Goal: Task Accomplishment & Management: Use online tool/utility

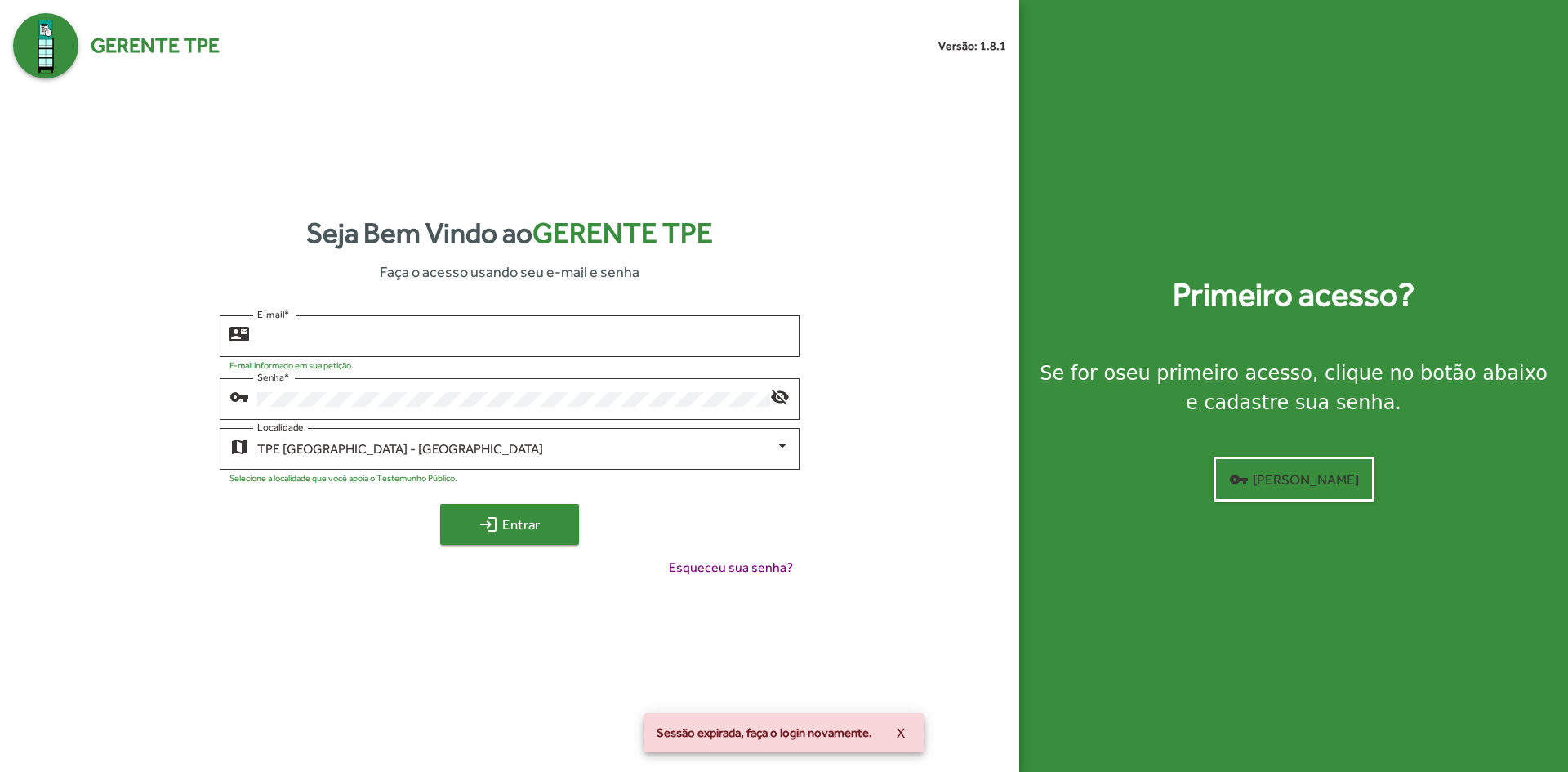
type input "**********"
click at [488, 524] on mat-icon "login" at bounding box center [488, 523] width 20 height 20
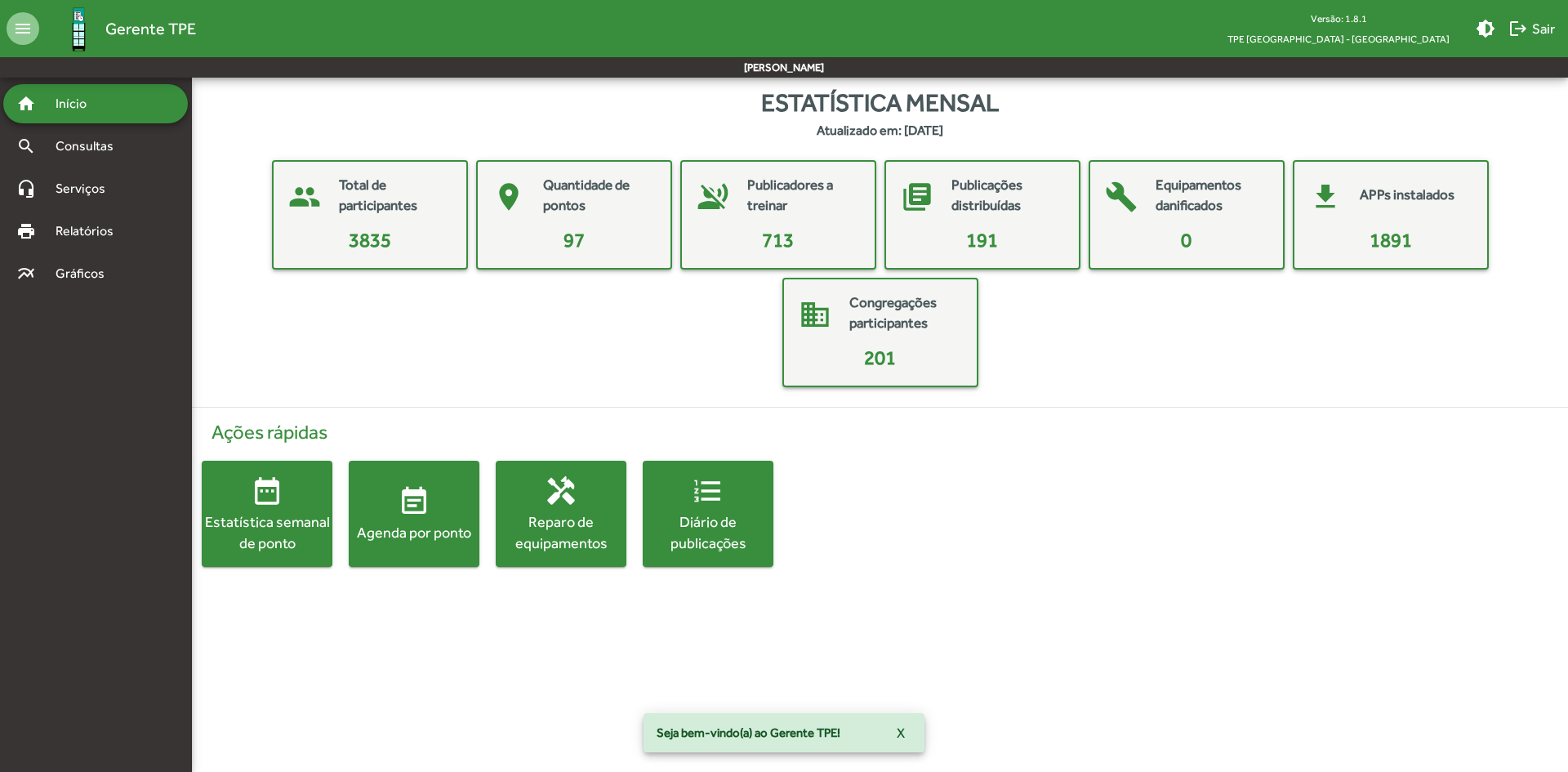
click at [423, 522] on div "Agenda por ponto" at bounding box center [414, 532] width 131 height 21
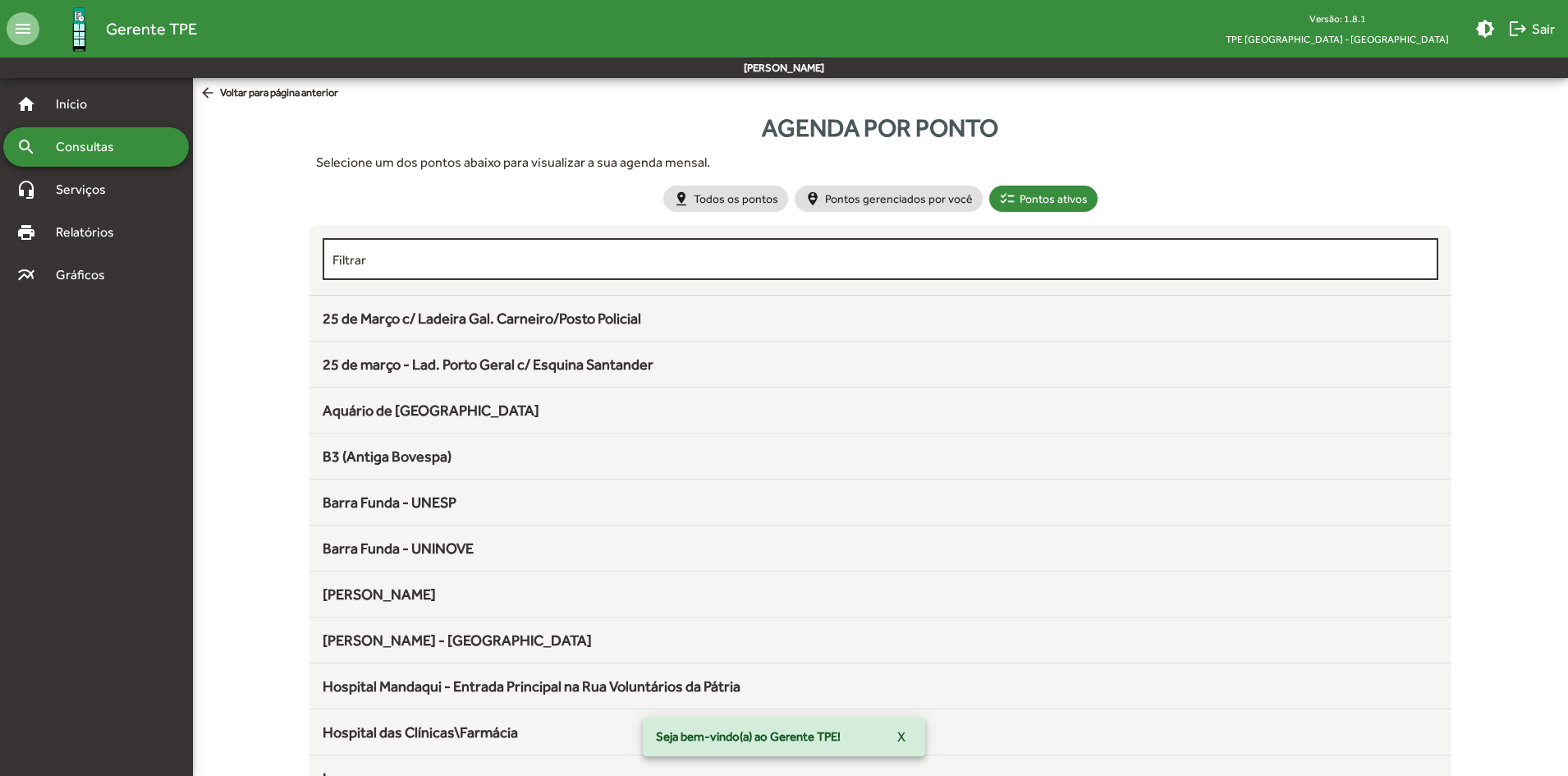
click at [669, 273] on div "Filtrar" at bounding box center [880, 257] width 1096 height 45
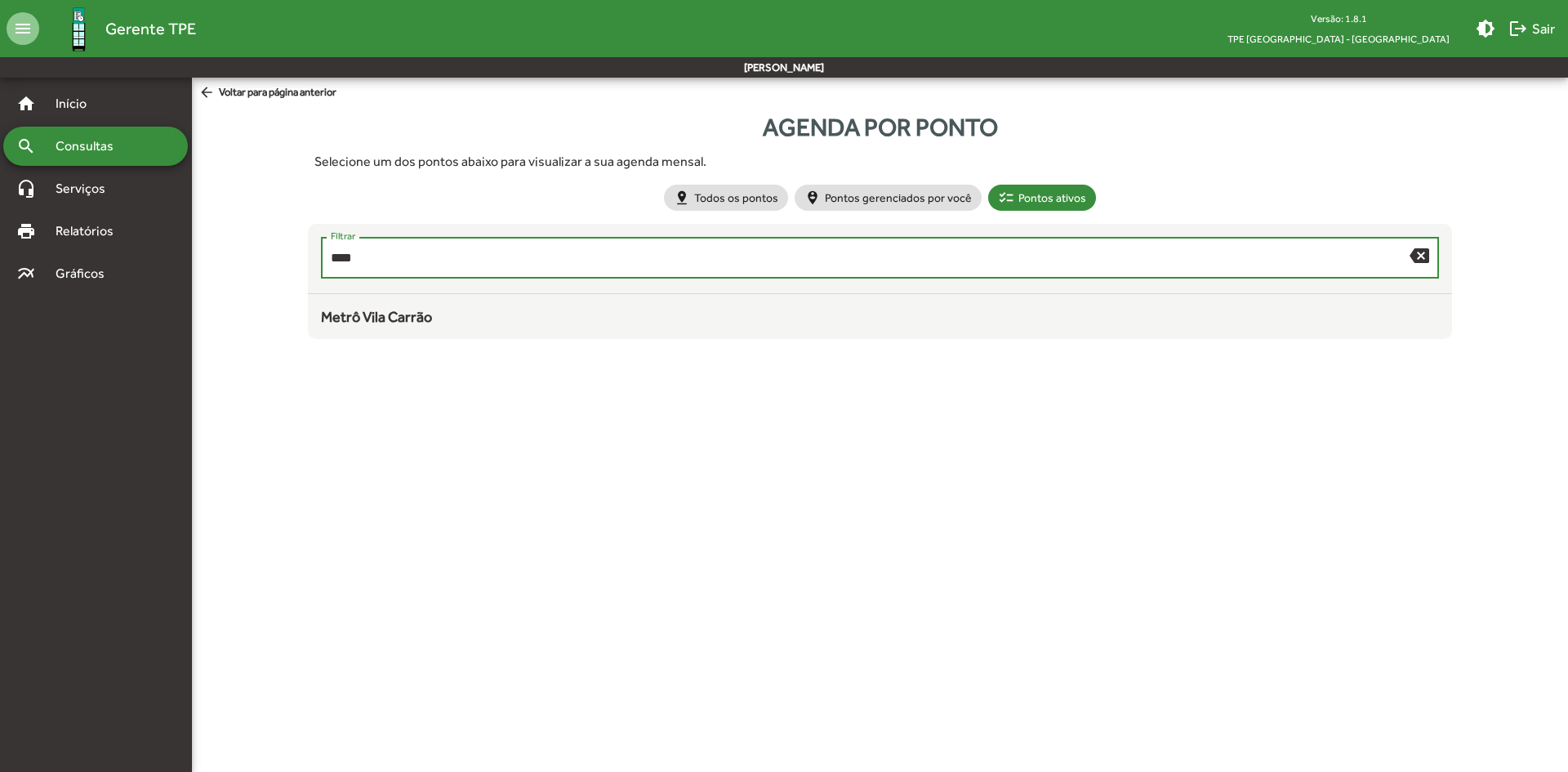
type input "****"
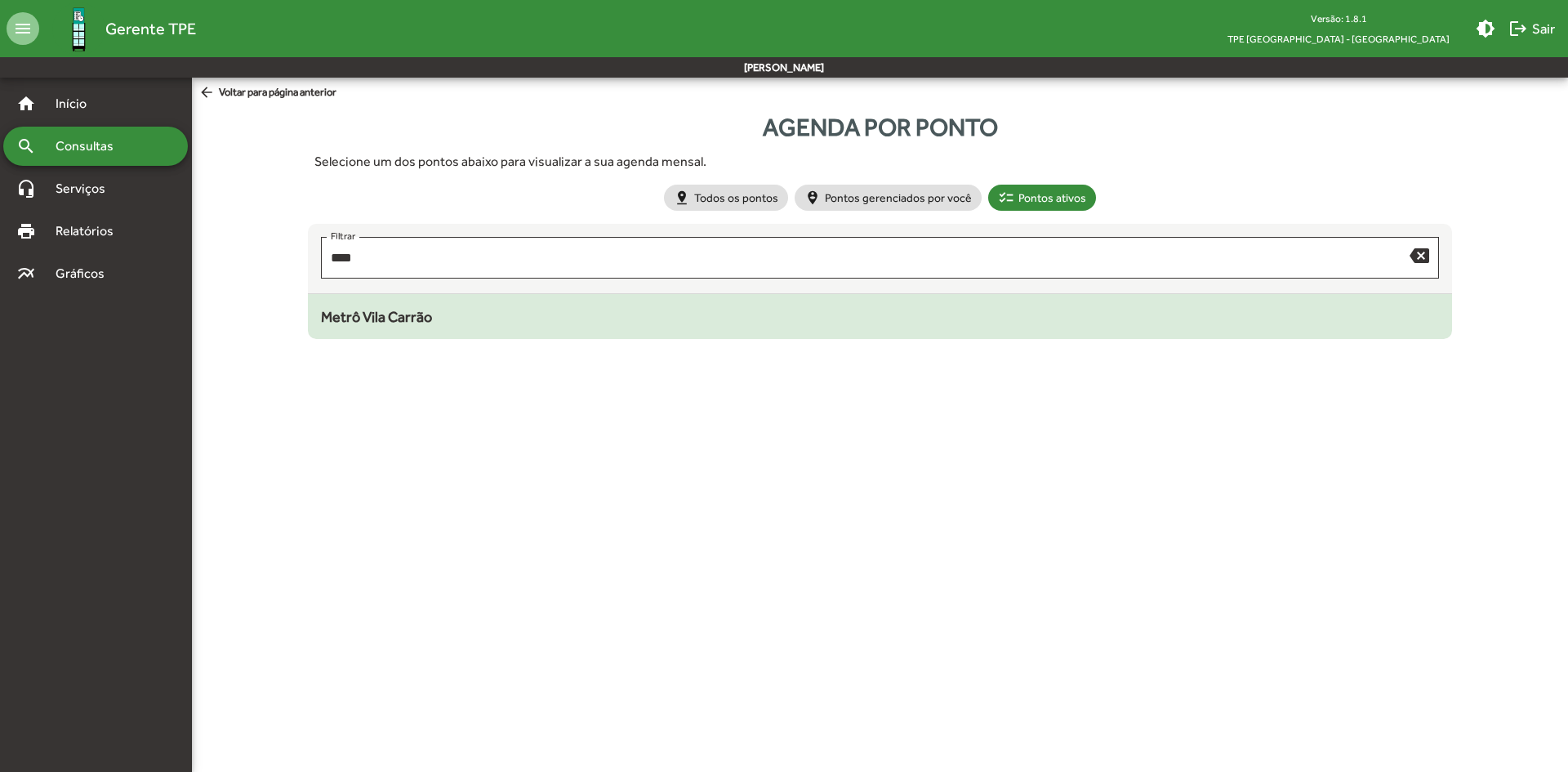
drag, startPoint x: 434, startPoint y: 346, endPoint x: 449, endPoint y: 330, distance: 21.9
click at [436, 343] on div "Agenda por ponto Selecione um dos pontos abaixo para visualizar a sua agenda me…" at bounding box center [879, 226] width 1376 height 250
click at [455, 325] on div "Metrô Vila Carrão" at bounding box center [878, 317] width 1117 height 22
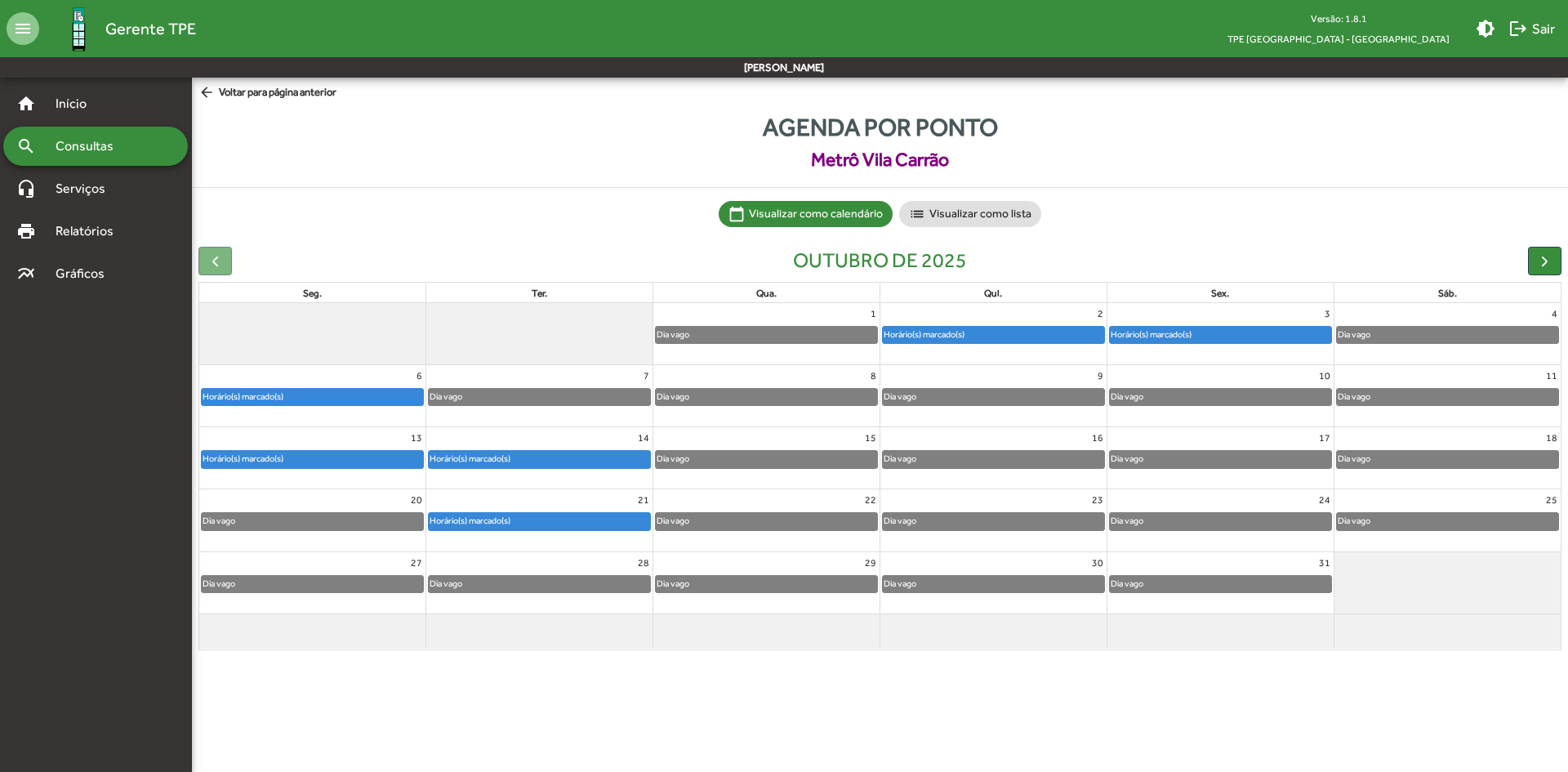
click at [605, 450] on div "Horário(s) marcado(s)" at bounding box center [539, 458] width 221 height 16
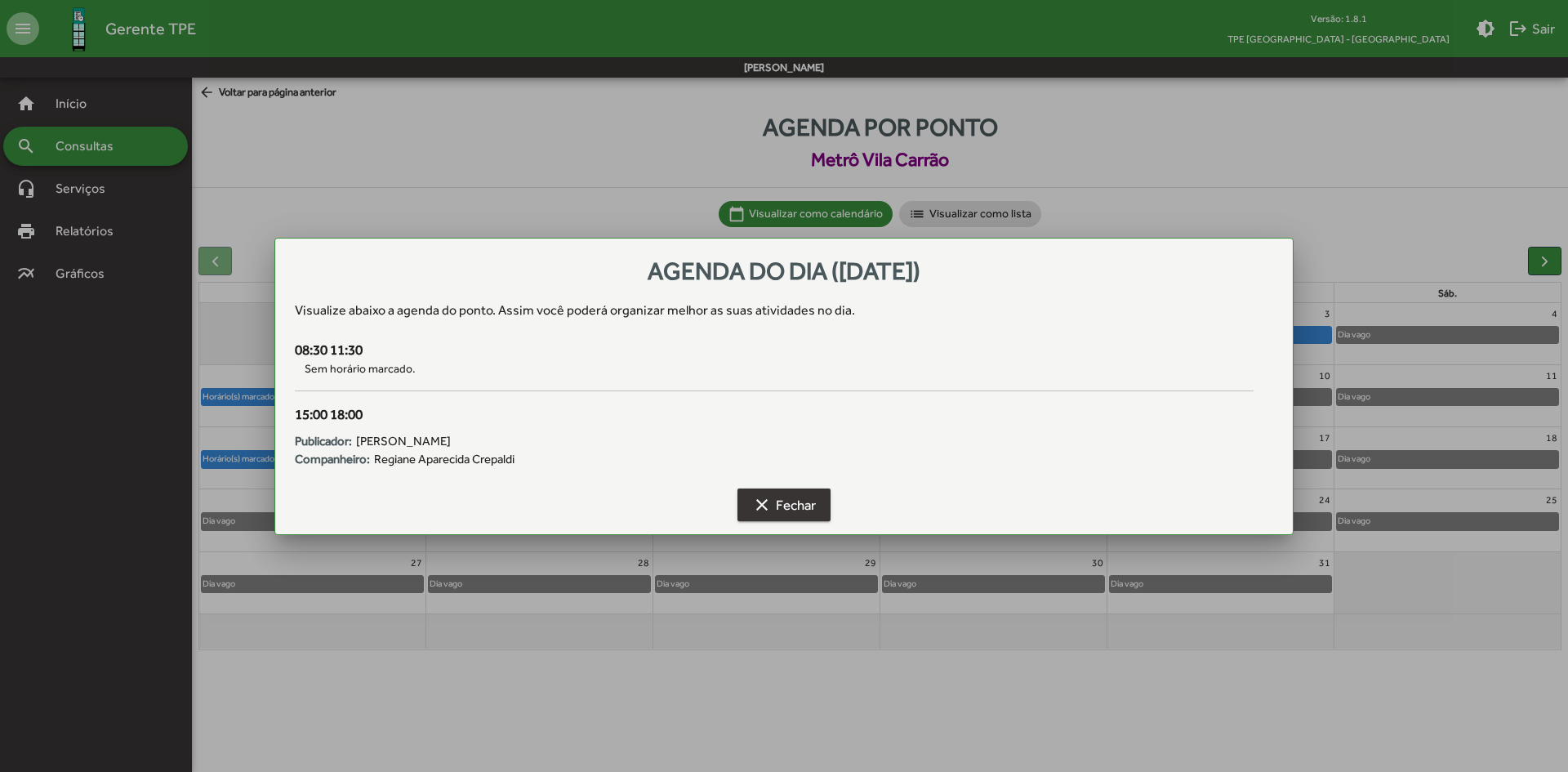
click at [786, 493] on span "clear Fechar" at bounding box center [784, 504] width 64 height 29
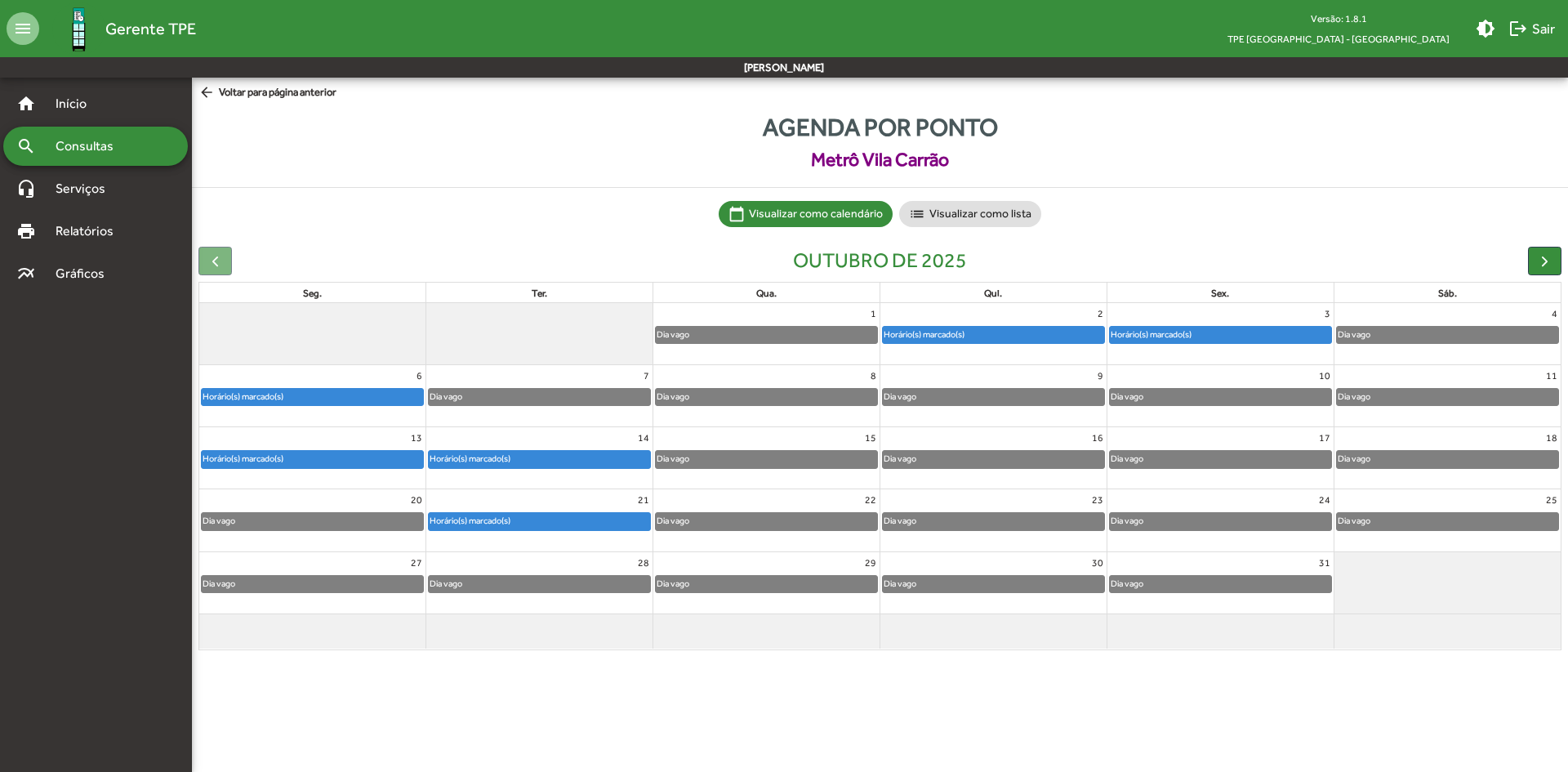
click at [743, 456] on div "Dia vago" at bounding box center [766, 458] width 221 height 16
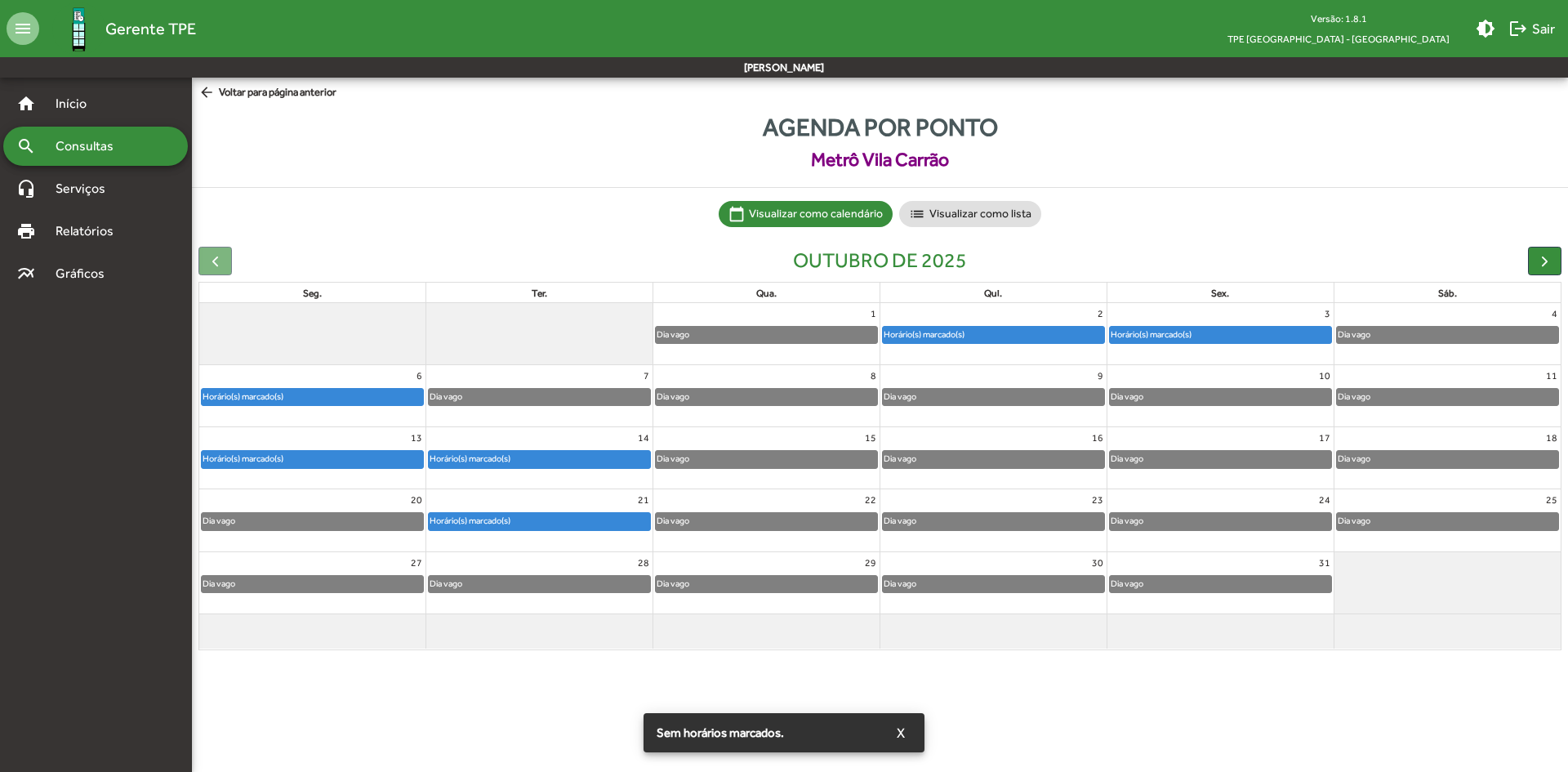
click at [931, 440] on div "16" at bounding box center [993, 437] width 226 height 21
click at [947, 460] on div "Dia vago" at bounding box center [992, 458] width 221 height 16
click at [1203, 457] on div "Dia vago" at bounding box center [1219, 458] width 221 height 16
click at [1368, 458] on div "Dia vago" at bounding box center [1353, 458] width 35 height 16
